Goal: Find specific page/section: Find specific page/section

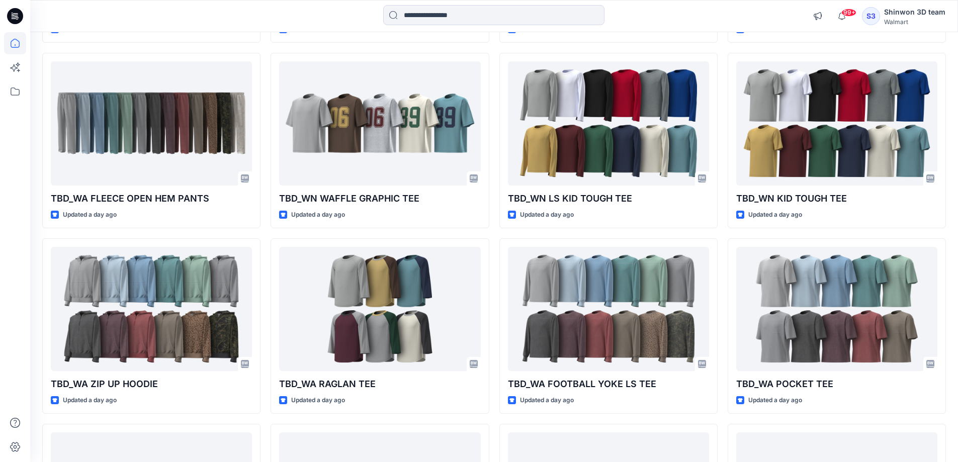
scroll to position [1706, 0]
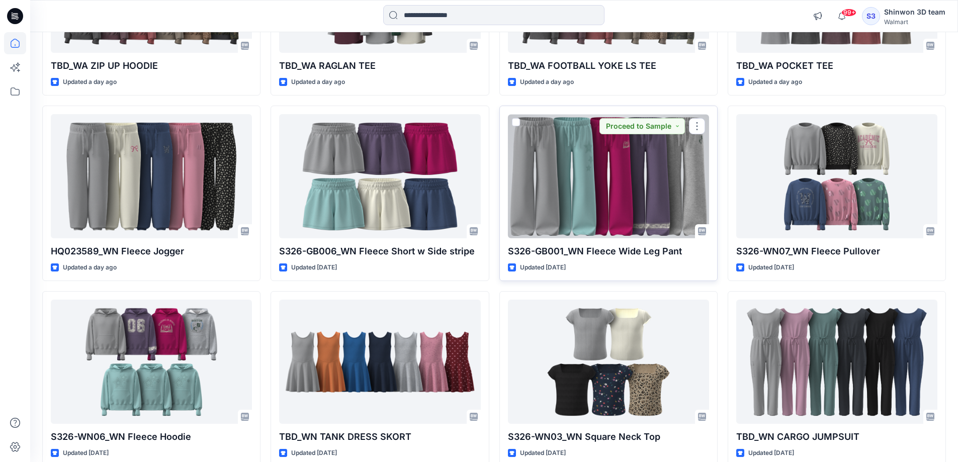
click at [604, 188] on div at bounding box center [608, 176] width 201 height 124
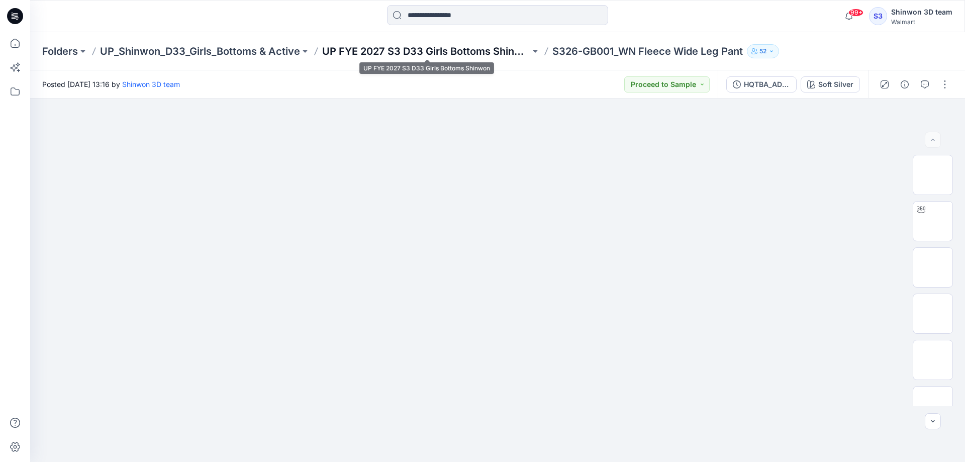
click at [412, 51] on p "UP FYE 2027 S3 D33 Girls Bottoms Shinwon" at bounding box center [426, 51] width 208 height 14
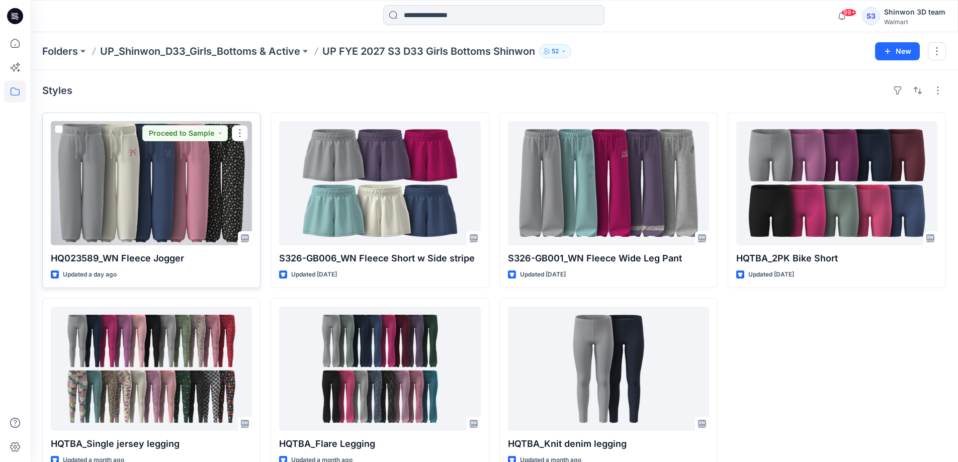
click at [131, 194] on div at bounding box center [151, 183] width 201 height 124
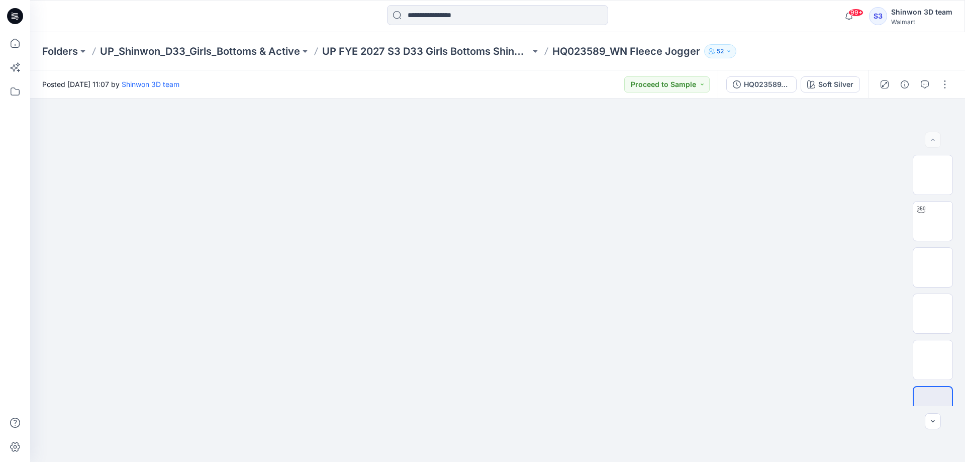
click at [825, 41] on div "Folders UP_Shinwon_D33_Girls_Bottoms & Active UP FYE 2027 S3 D33 Girls Bottoms …" at bounding box center [497, 51] width 935 height 38
click at [929, 86] on button "button" at bounding box center [925, 84] width 16 height 16
